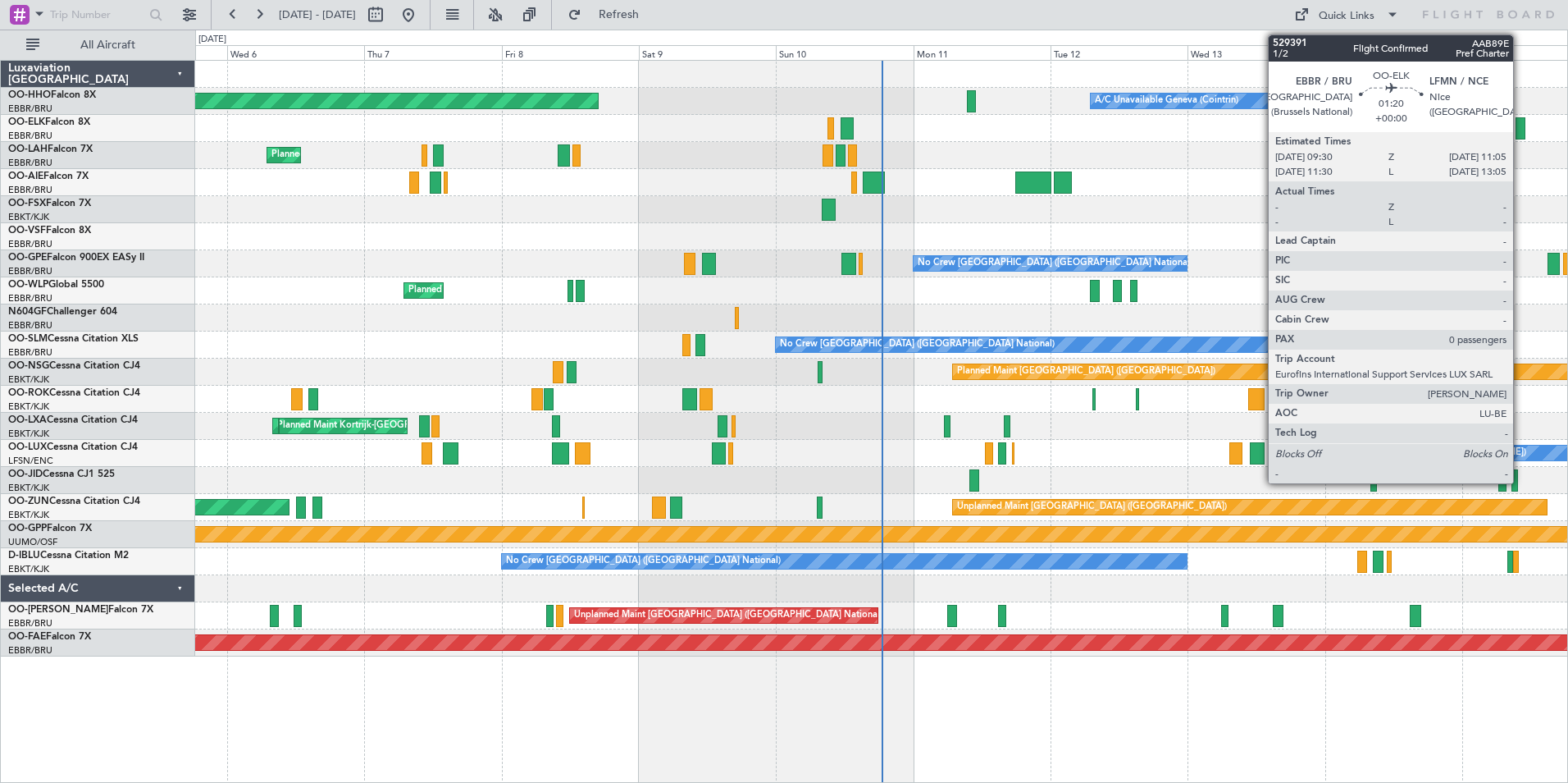
click at [1520, 127] on div at bounding box center [1520, 128] width 10 height 22
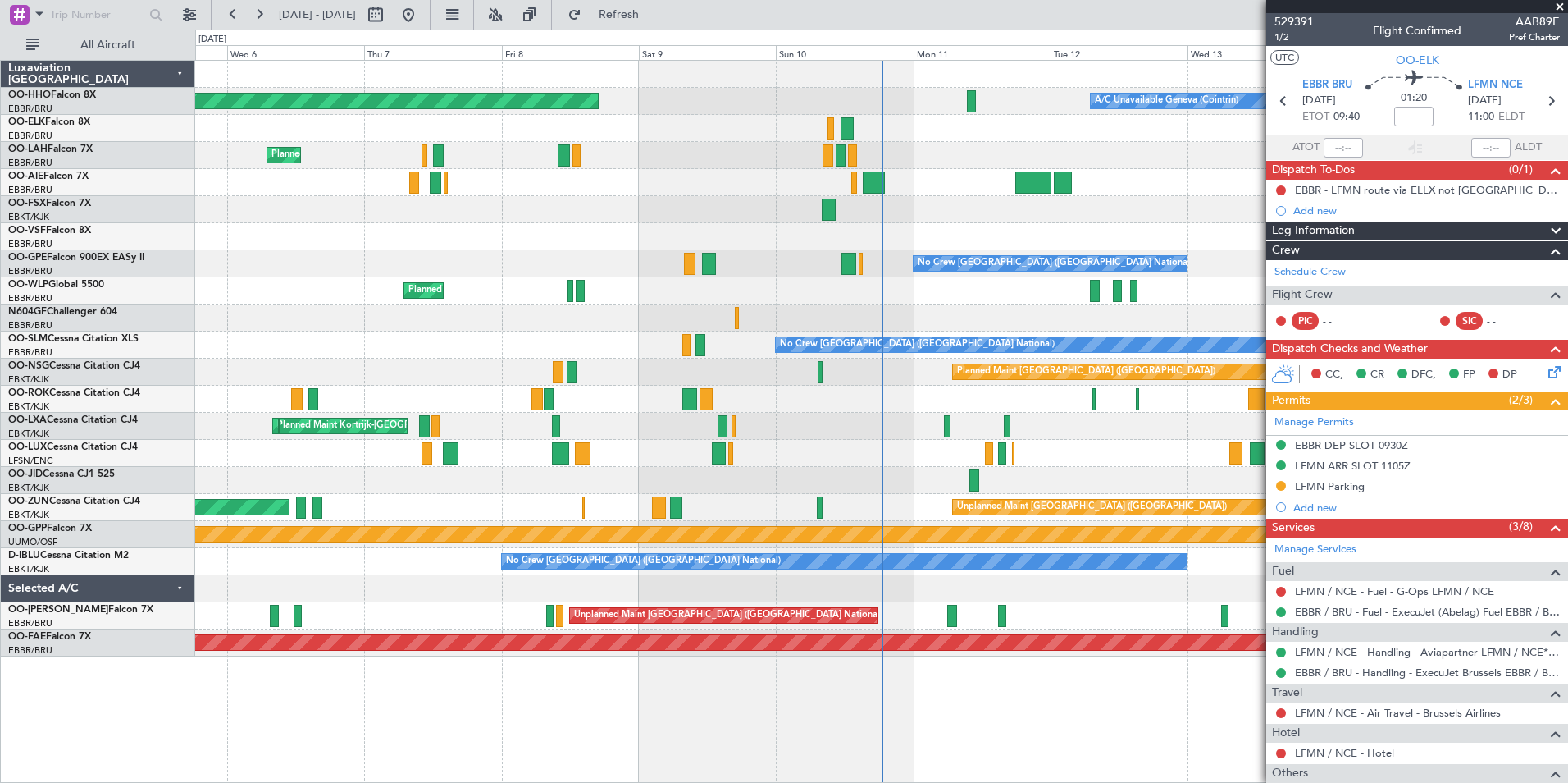
click at [1559, 5] on span at bounding box center [1560, 7] width 17 height 15
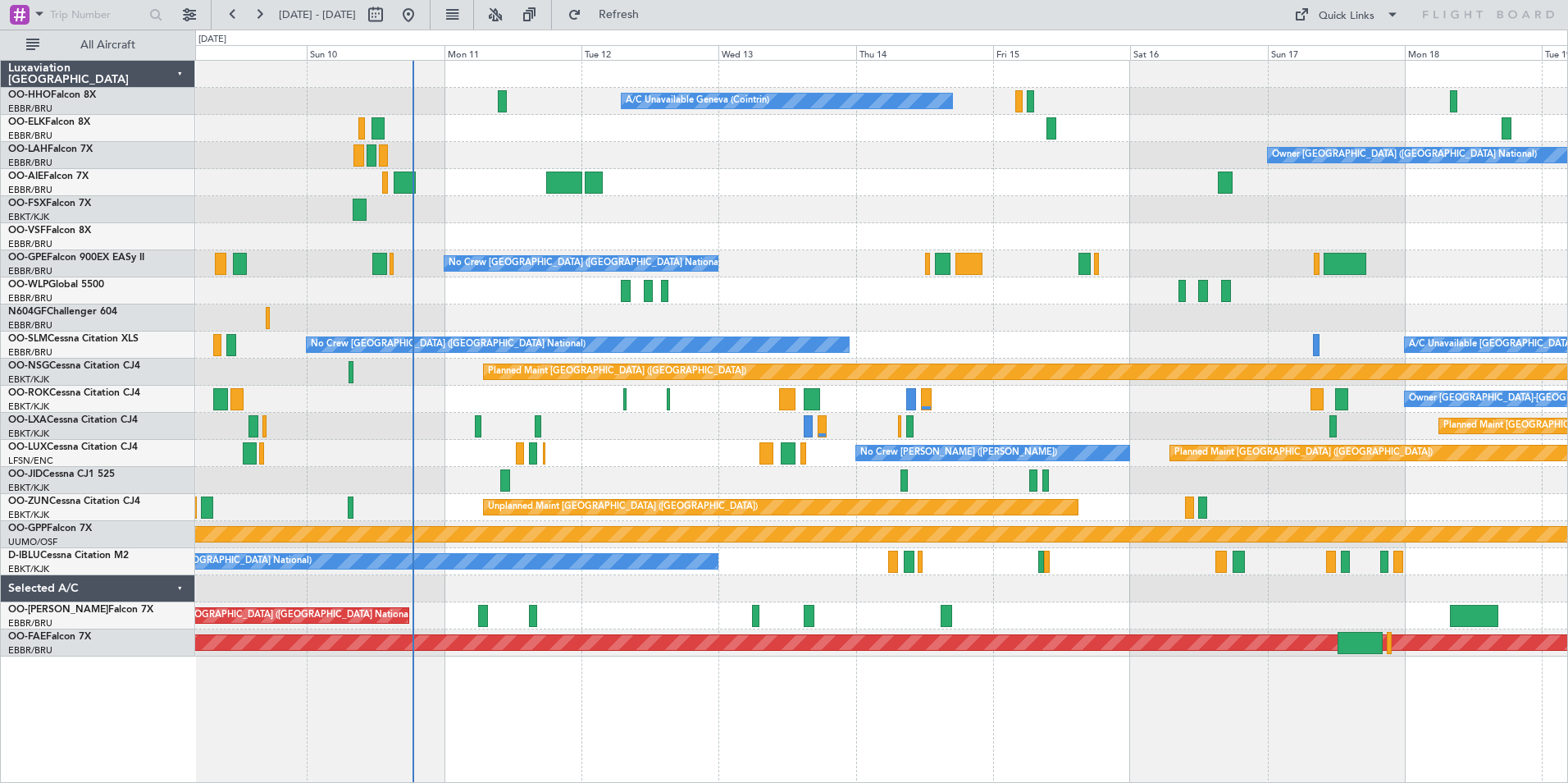
click at [887, 165] on div "A/C Unavailable Geneva (Cointrin) Planned Maint Geneva ([GEOGRAPHIC_DATA]) Owne…" at bounding box center [881, 358] width 1372 height 596
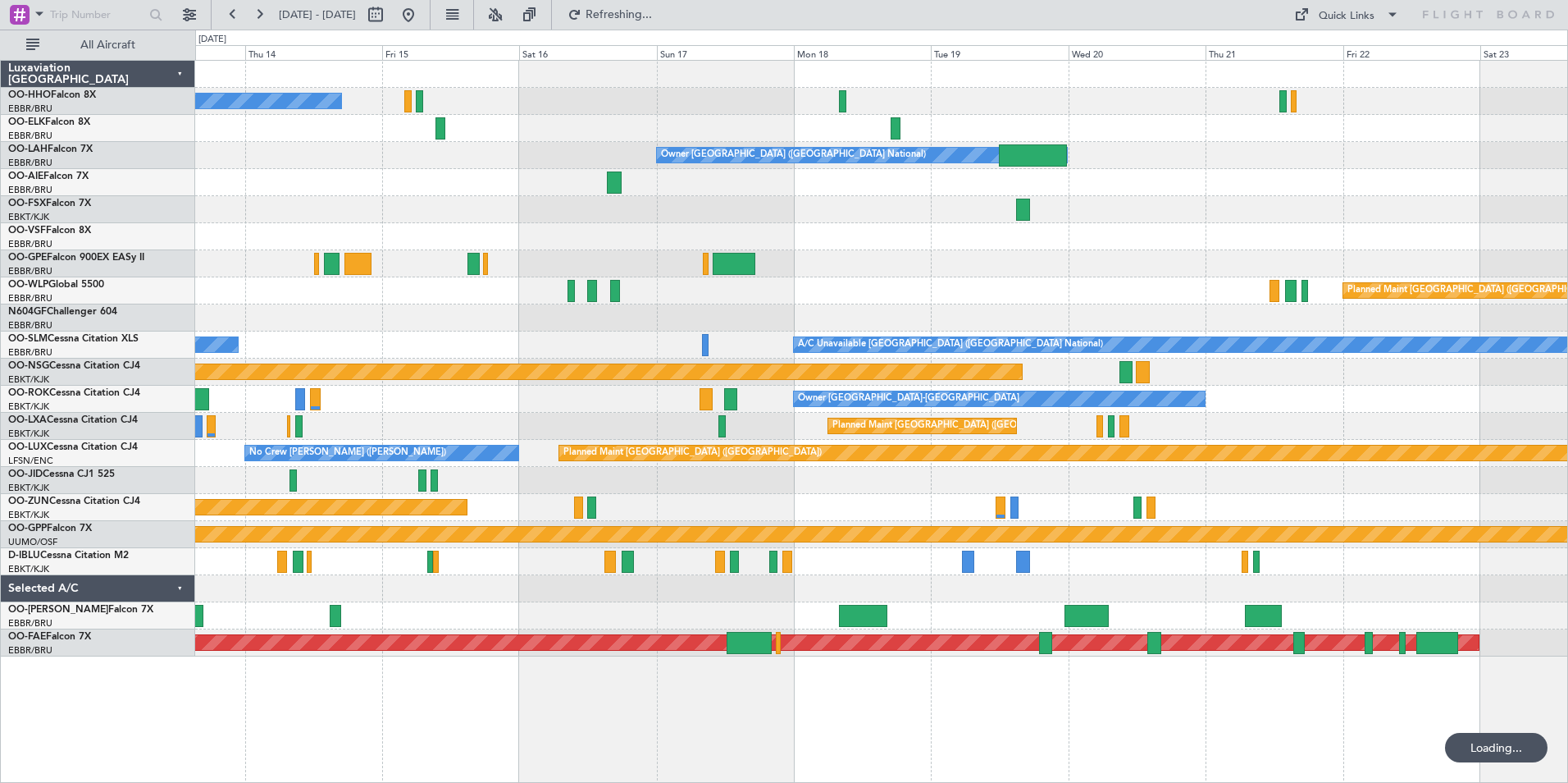
click at [657, 178] on div at bounding box center [881, 182] width 1372 height 27
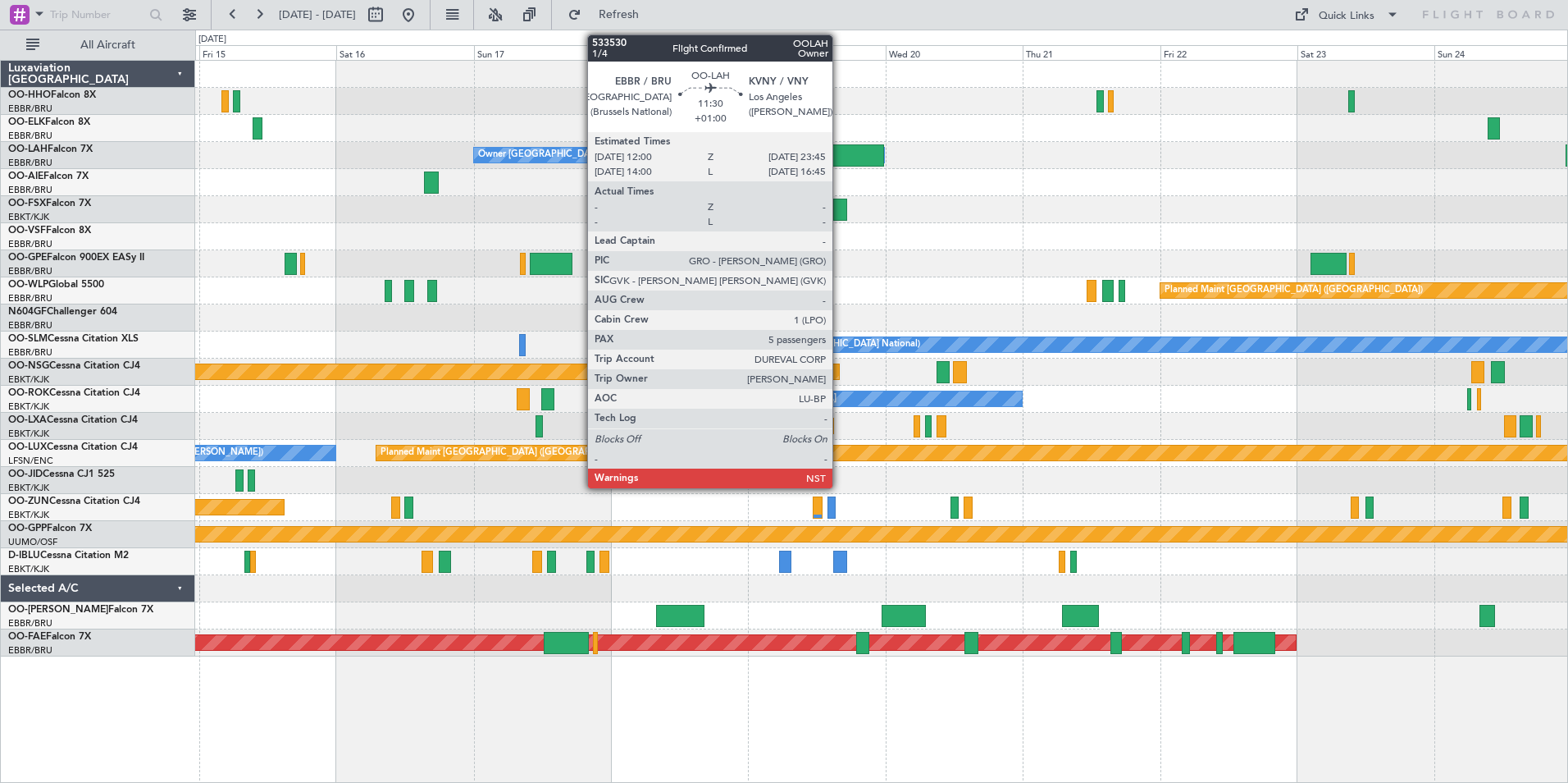
click at [840, 151] on div at bounding box center [850, 156] width 67 height 22
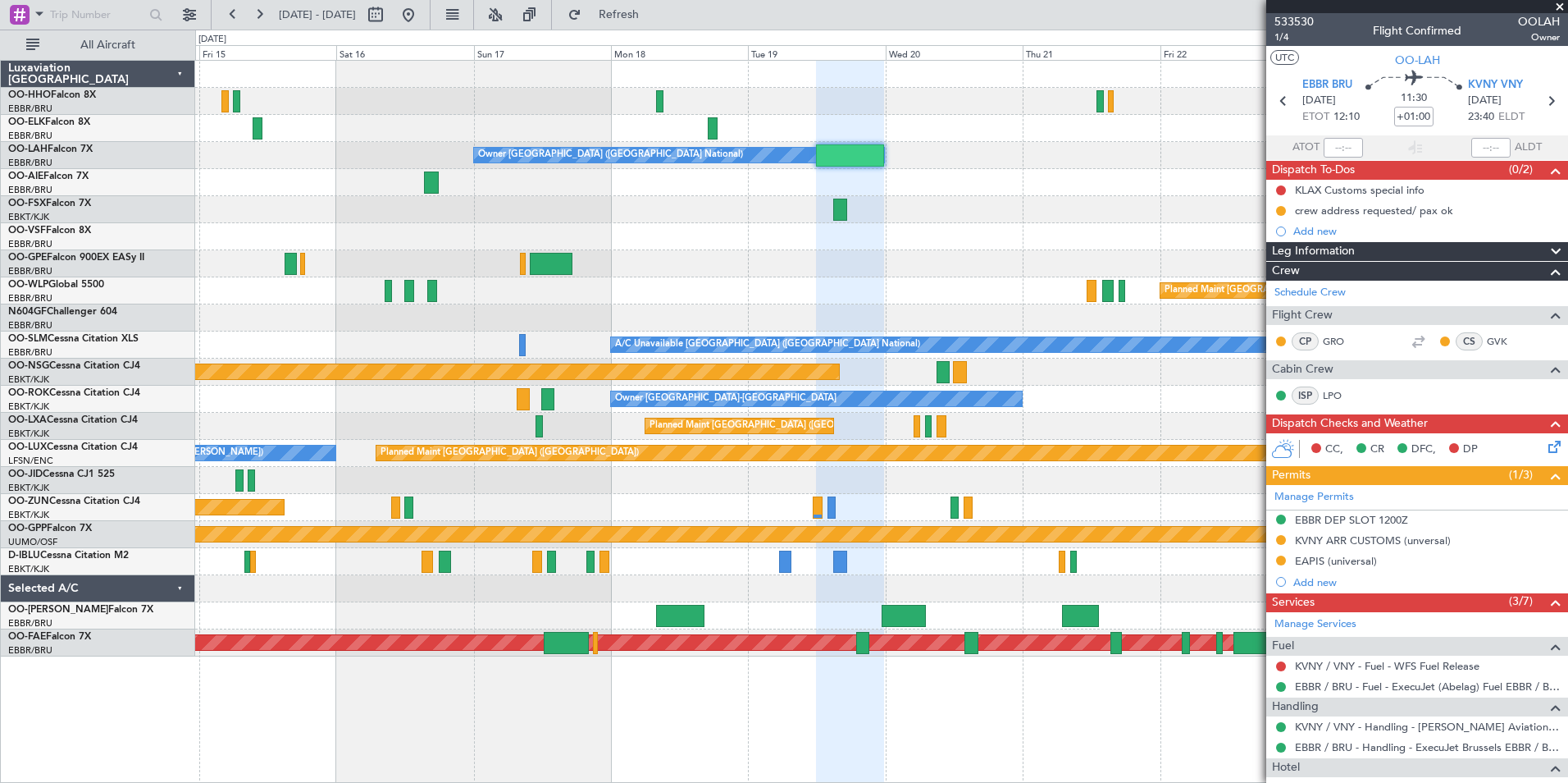
click at [1558, 4] on span at bounding box center [1560, 7] width 17 height 15
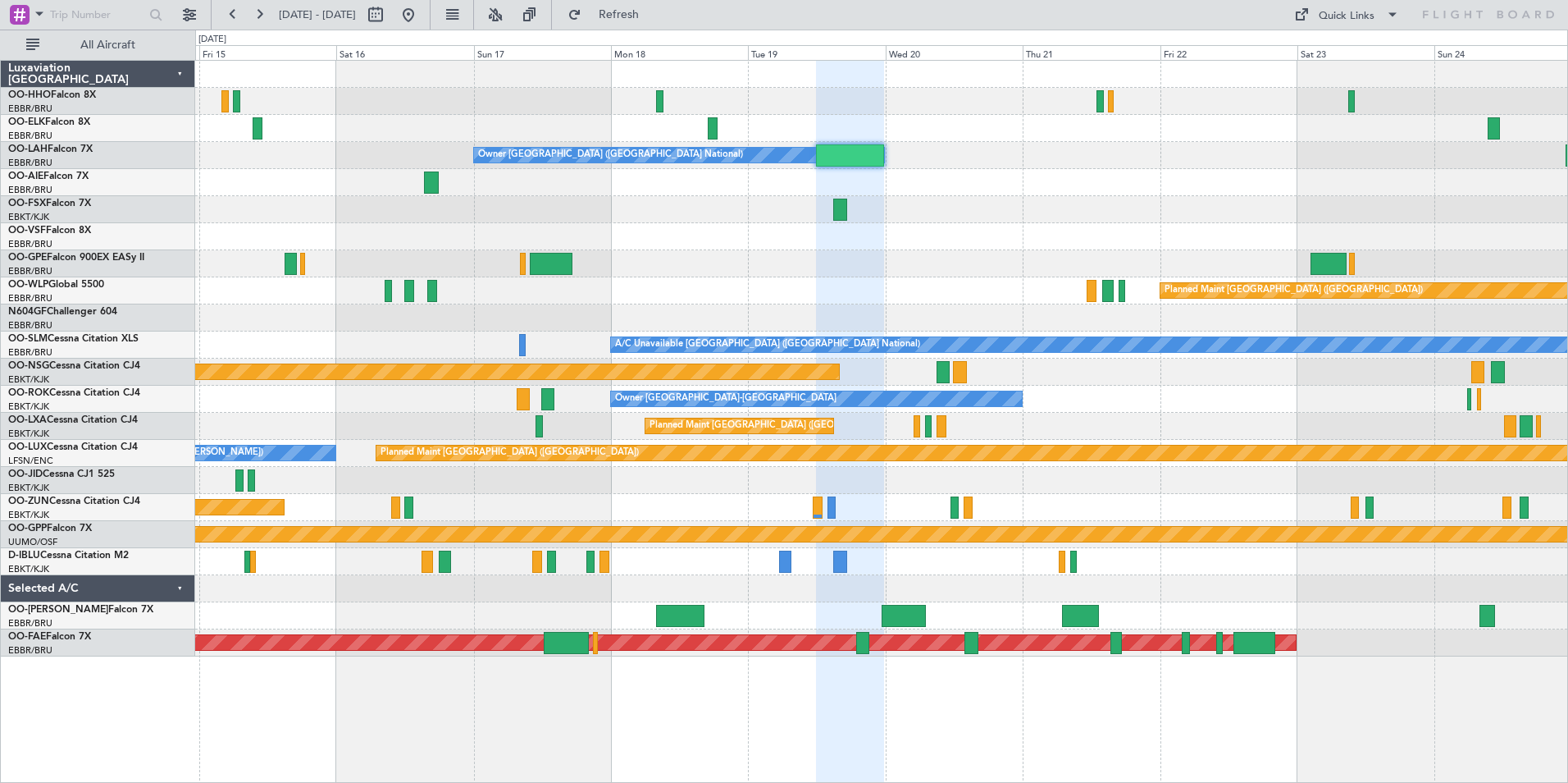
type input "0"
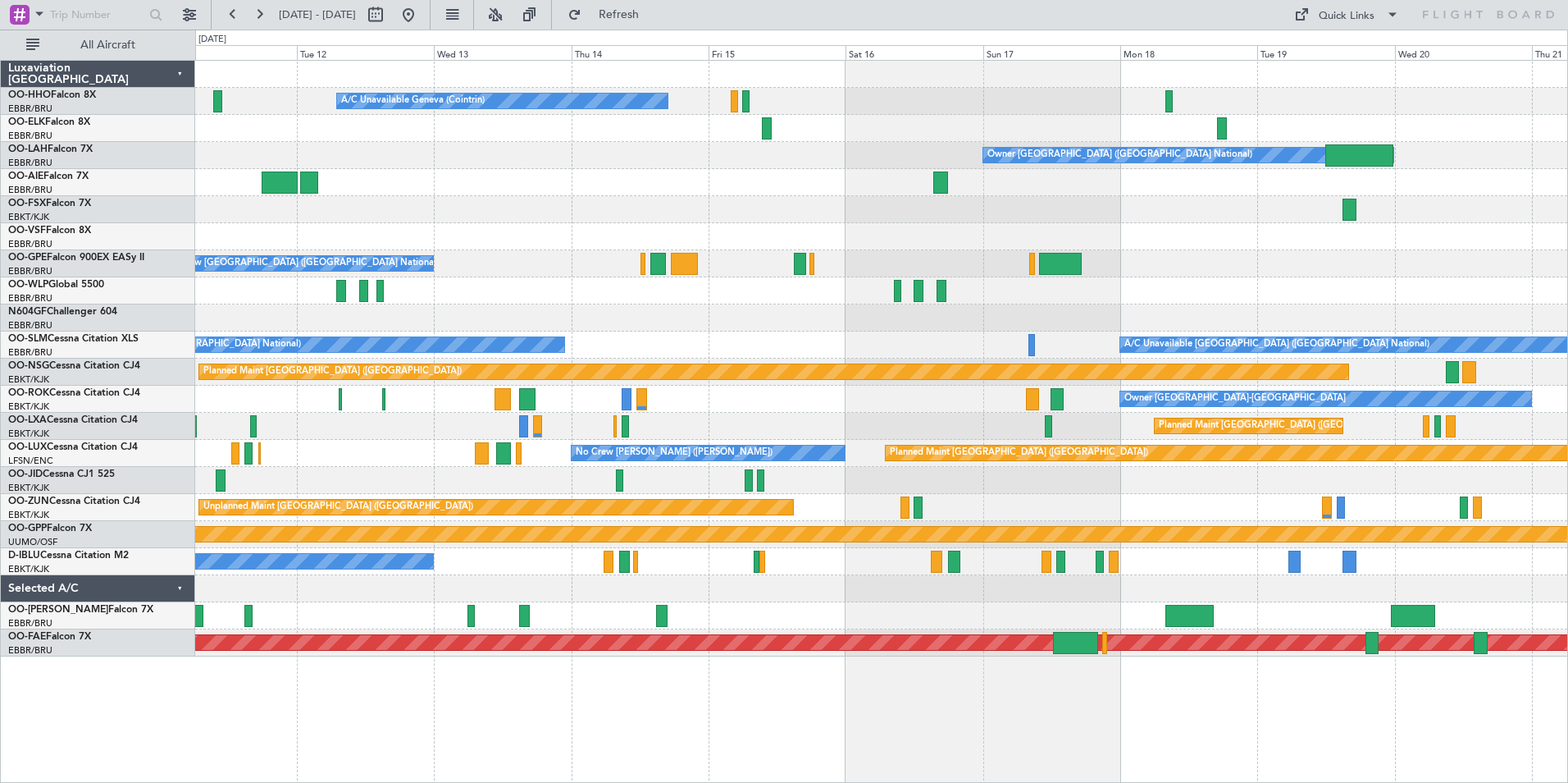
click at [1216, 218] on div at bounding box center [881, 209] width 1372 height 27
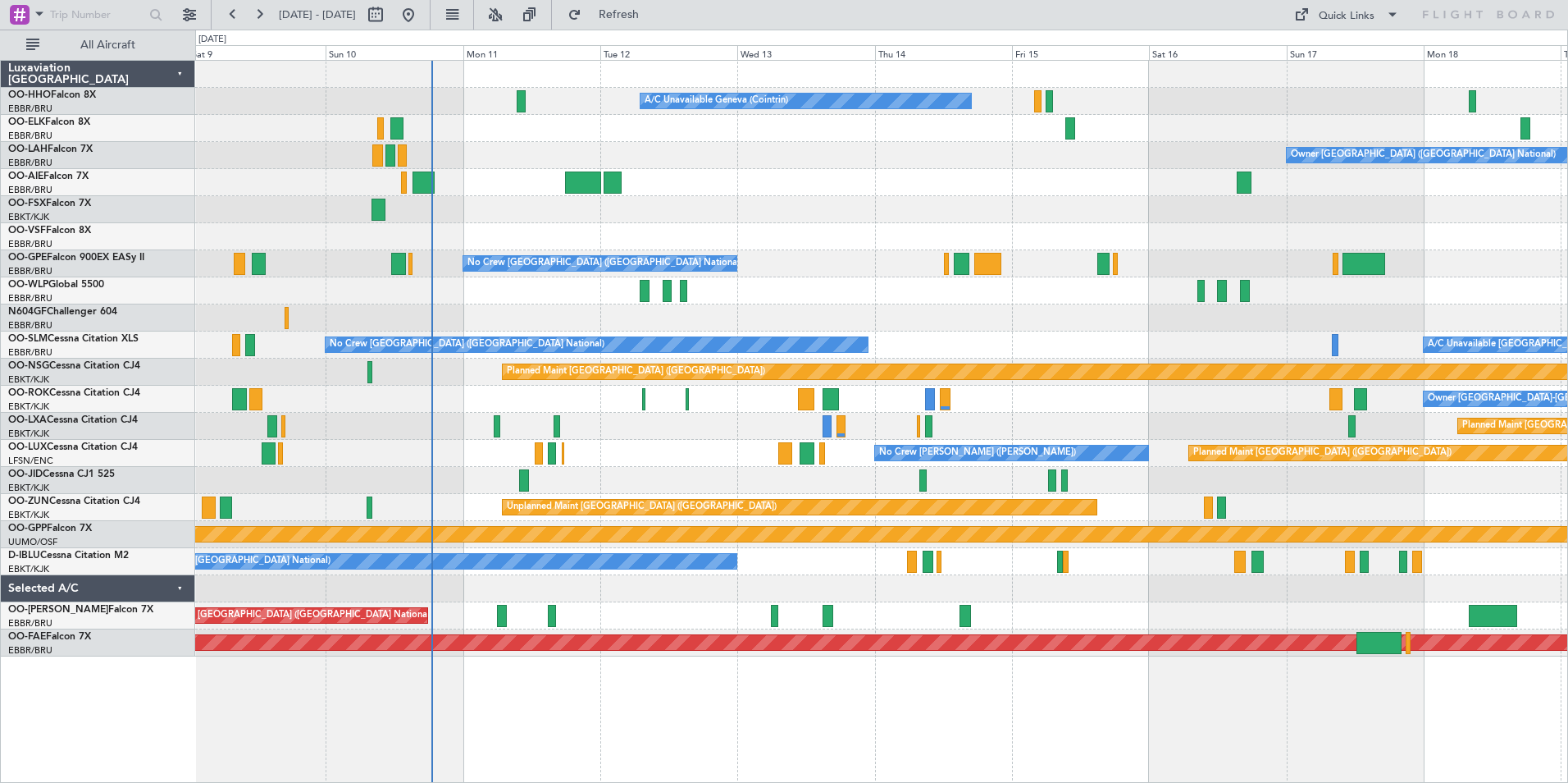
click at [950, 199] on div at bounding box center [881, 209] width 1372 height 27
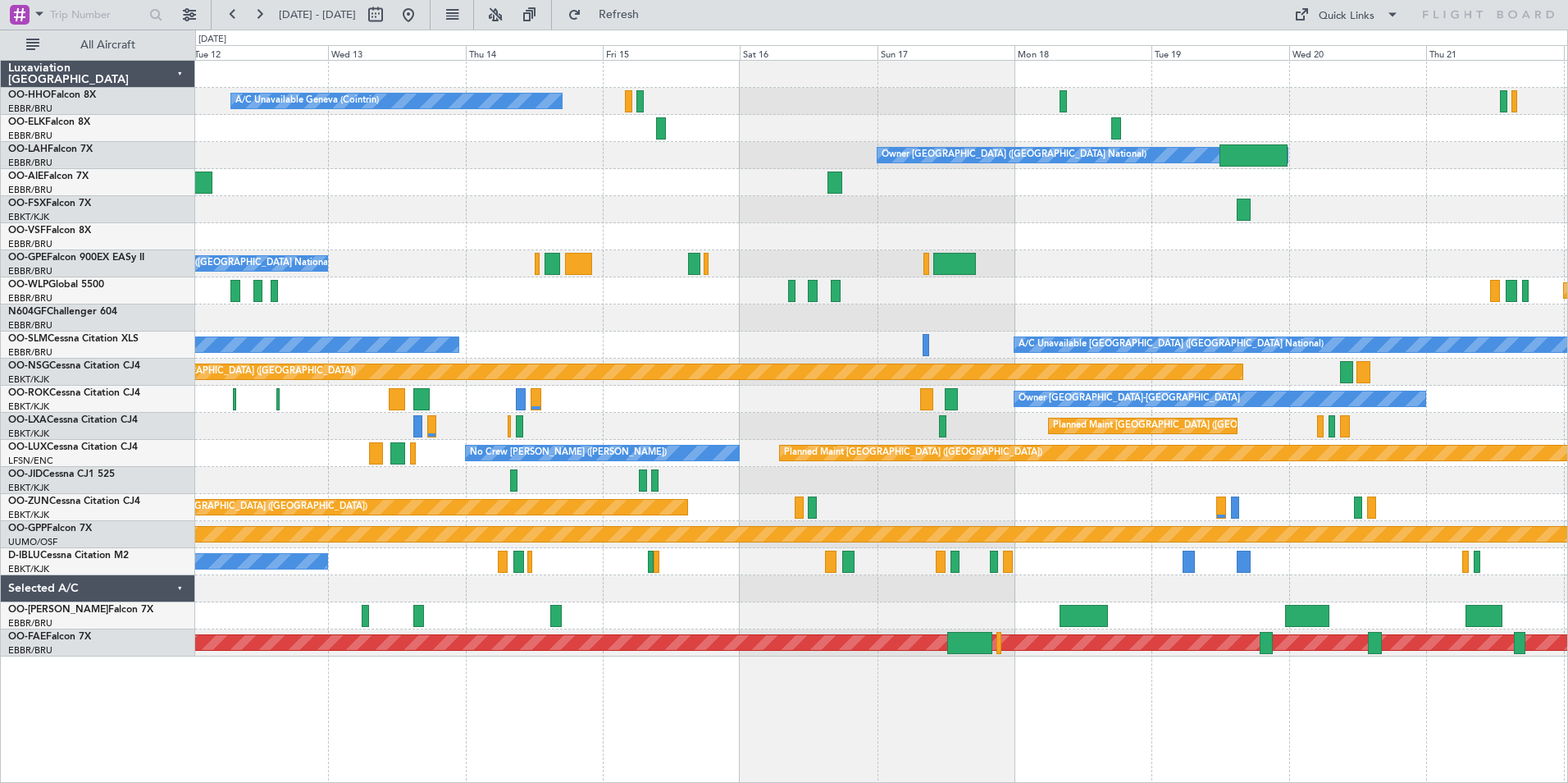
click at [886, 364] on div "A/C Unavailable Geneva (Cointrin) Owner [GEOGRAPHIC_DATA] (Brussels National) N…" at bounding box center [881, 358] width 1372 height 596
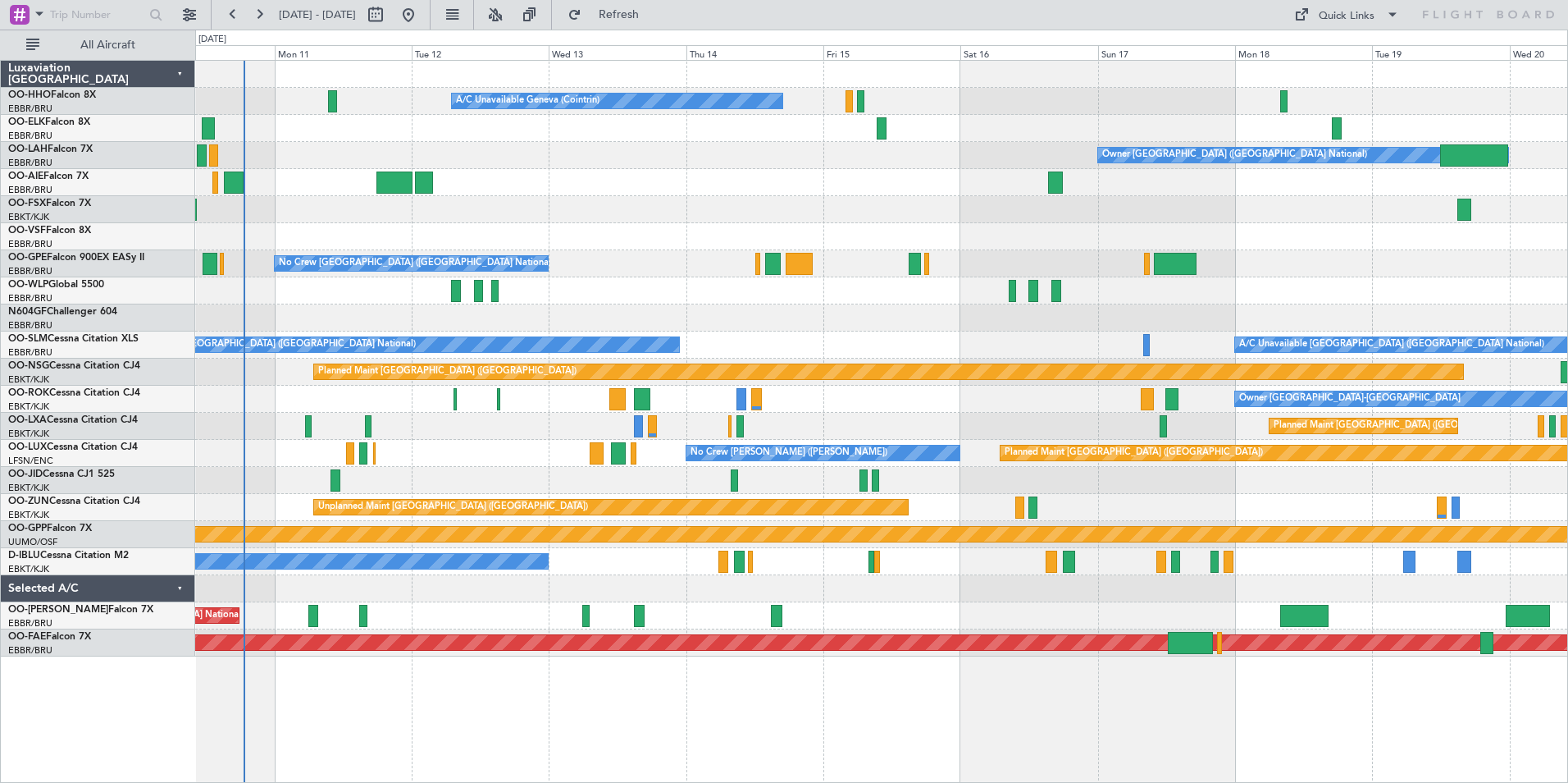
click at [1067, 265] on div "A/C Unavailable Geneva (Cointrin) Planned Maint Geneva ([GEOGRAPHIC_DATA]) Owne…" at bounding box center [881, 358] width 1372 height 596
